Goal: Information Seeking & Learning: Learn about a topic

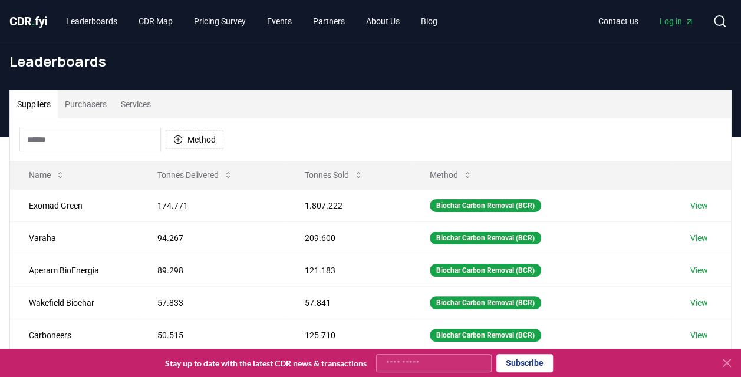
click at [35, 20] on span "." at bounding box center [34, 21] width 4 height 14
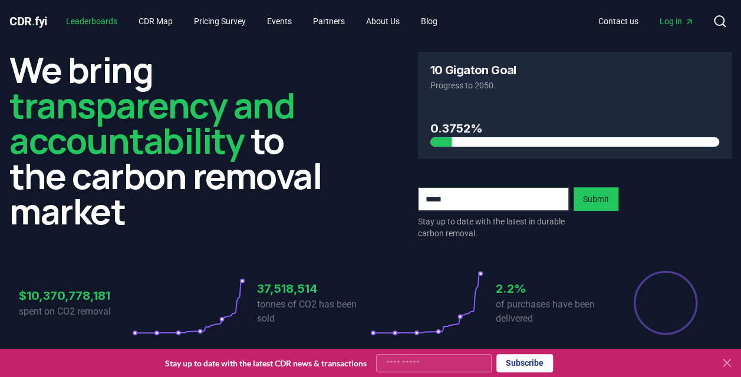
click at [103, 19] on link "Leaderboards" at bounding box center [92, 21] width 70 height 21
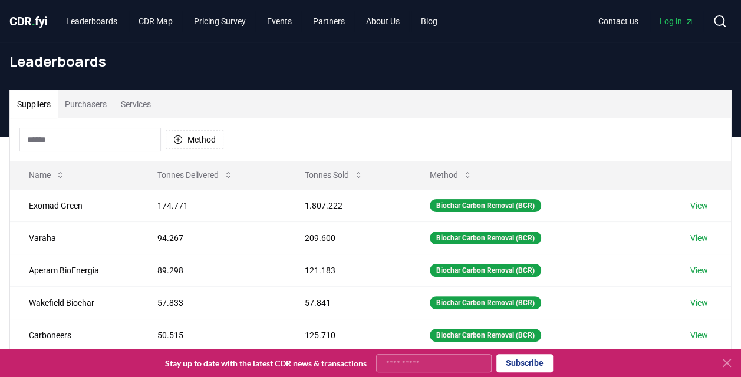
click at [91, 101] on button "Purchasers" at bounding box center [86, 104] width 56 height 28
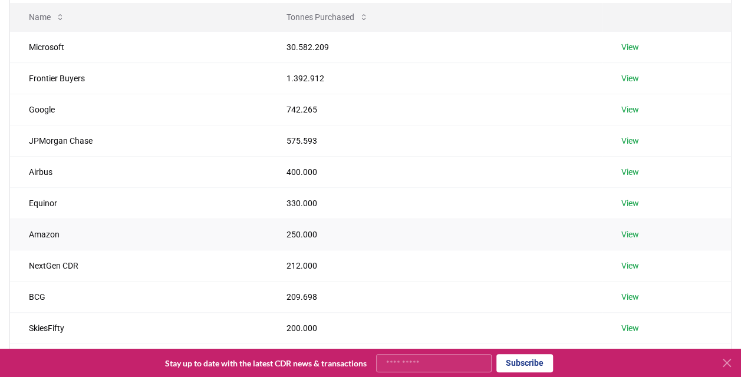
scroll to position [177, 0]
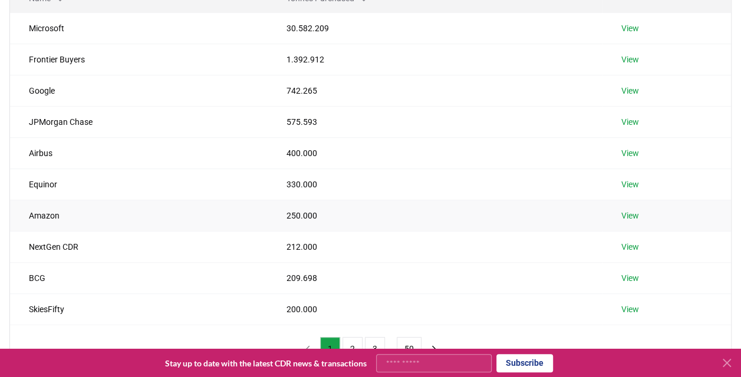
click at [48, 216] on td "Amazon" at bounding box center [139, 215] width 258 height 31
click at [53, 212] on td "Amazon" at bounding box center [139, 215] width 258 height 31
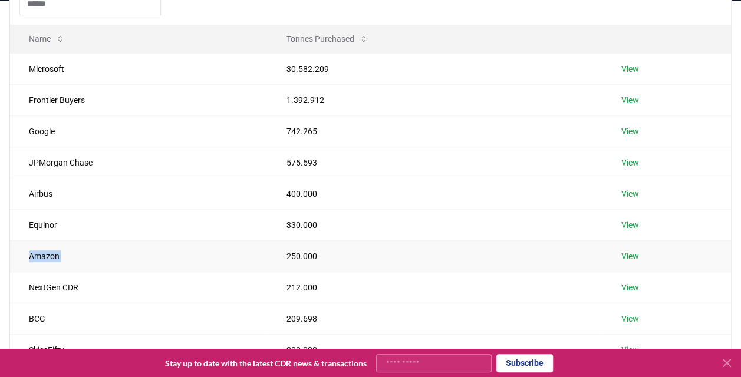
scroll to position [118, 0]
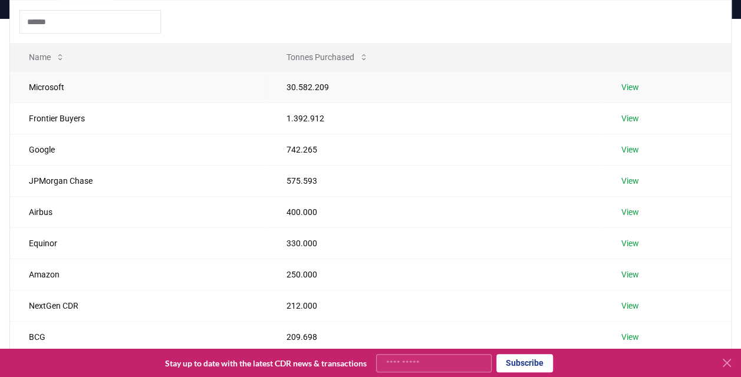
click at [48, 88] on td "Microsoft" at bounding box center [139, 86] width 258 height 31
click at [307, 85] on td "30.582.209" at bounding box center [435, 86] width 335 height 31
click at [626, 86] on link "View" at bounding box center [630, 87] width 18 height 12
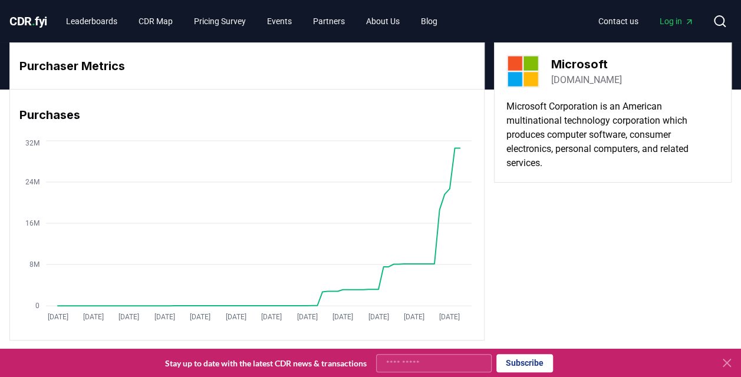
click at [32, 21] on span "CDR . fyi" at bounding box center [28, 21] width 38 height 14
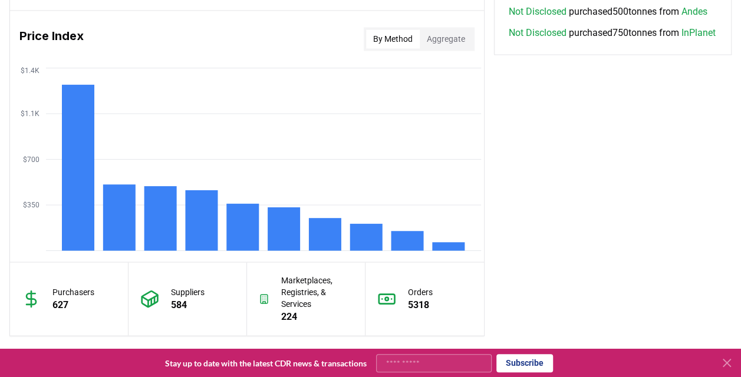
scroll to position [1148, 0]
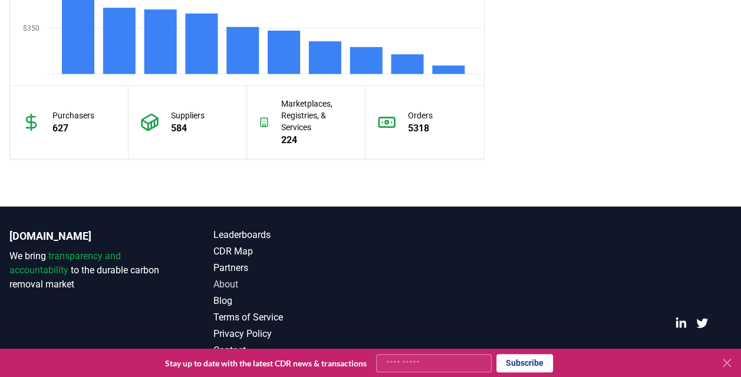
click at [230, 282] on link "About" at bounding box center [291, 285] width 157 height 14
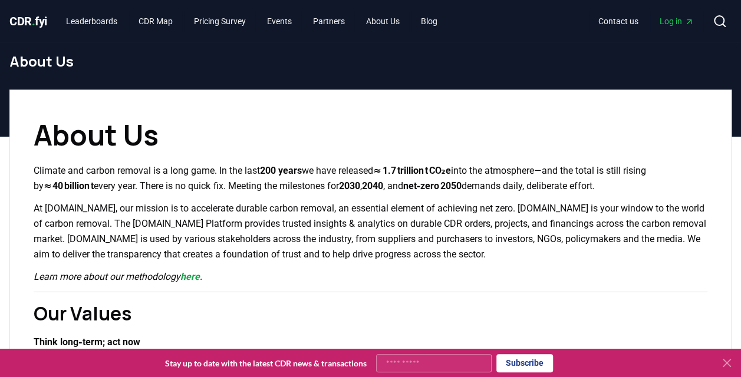
scroll to position [59, 0]
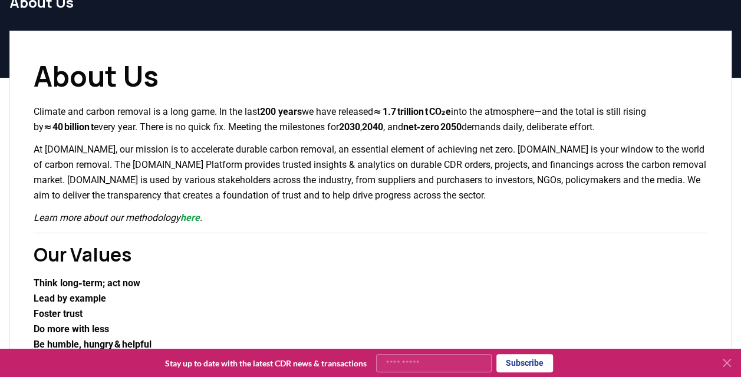
click at [173, 114] on p "Climate and carbon removal is a long game. In the last 200 years we have releas…" at bounding box center [371, 119] width 674 height 31
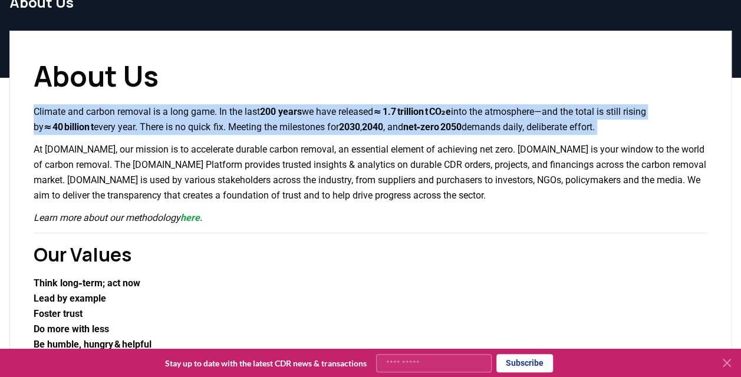
click at [173, 114] on p "Climate and carbon removal is a long game. In the last 200 years we have releas…" at bounding box center [371, 119] width 674 height 31
drag, startPoint x: 173, startPoint y: 114, endPoint x: 154, endPoint y: 122, distance: 19.8
click at [154, 122] on p "Climate and carbon removal is a long game. In the last 200 years we have releas…" at bounding box center [371, 119] width 674 height 31
click at [222, 110] on p "Climate and carbon removal is a long game. In the last 200 years we have releas…" at bounding box center [371, 119] width 674 height 31
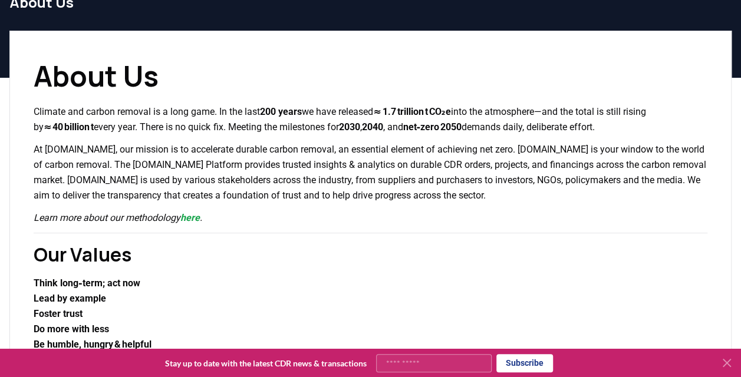
drag, startPoint x: 312, startPoint y: 110, endPoint x: 695, endPoint y: 118, distance: 382.1
click at [695, 118] on p "Climate and carbon removal is a long game. In the last 200 years we have releas…" at bounding box center [371, 119] width 674 height 31
click at [72, 130] on strong "≈ 40 billion t" at bounding box center [69, 126] width 50 height 11
drag, startPoint x: 283, startPoint y: 124, endPoint x: 626, endPoint y: 126, distance: 343.1
click at [626, 126] on p "Climate and carbon removal is a long game. In the last 200 years we have releas…" at bounding box center [371, 119] width 674 height 31
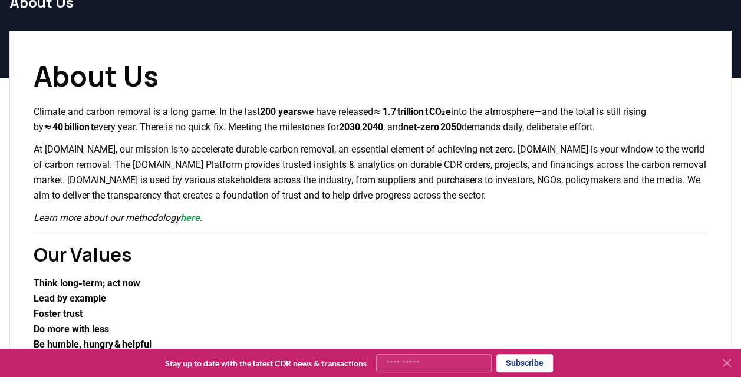
click at [626, 126] on p "Climate and carbon removal is a long game. In the last 200 years we have releas…" at bounding box center [371, 119] width 674 height 31
click at [120, 157] on p "At [DOMAIN_NAME], our mission is to accelerate durable carbon removal, an essen…" at bounding box center [371, 172] width 674 height 61
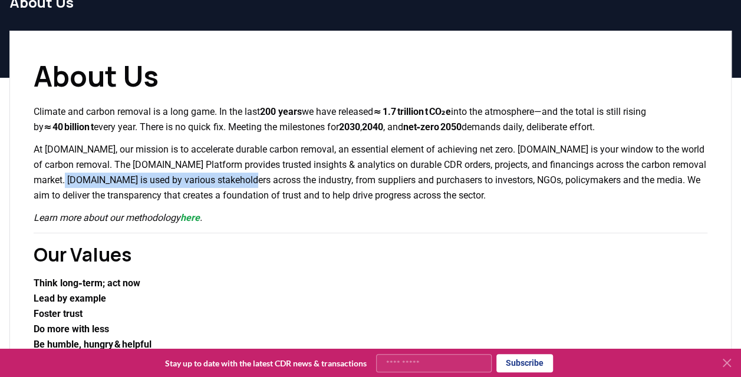
drag, startPoint x: 106, startPoint y: 179, endPoint x: 284, endPoint y: 182, distance: 178.1
click at [284, 182] on p "At [DOMAIN_NAME], our mission is to accelerate durable carbon removal, an essen…" at bounding box center [371, 172] width 674 height 61
drag, startPoint x: 284, startPoint y: 182, endPoint x: 244, endPoint y: 180, distance: 40.1
click at [244, 180] on p "At [DOMAIN_NAME], our mission is to accelerate durable carbon removal, an essen…" at bounding box center [371, 172] width 674 height 61
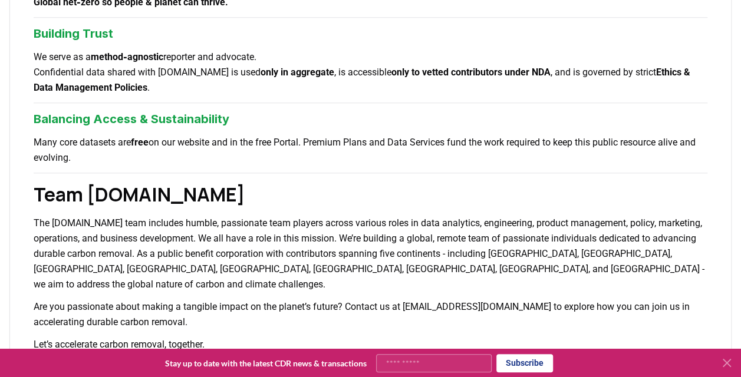
scroll to position [413, 0]
